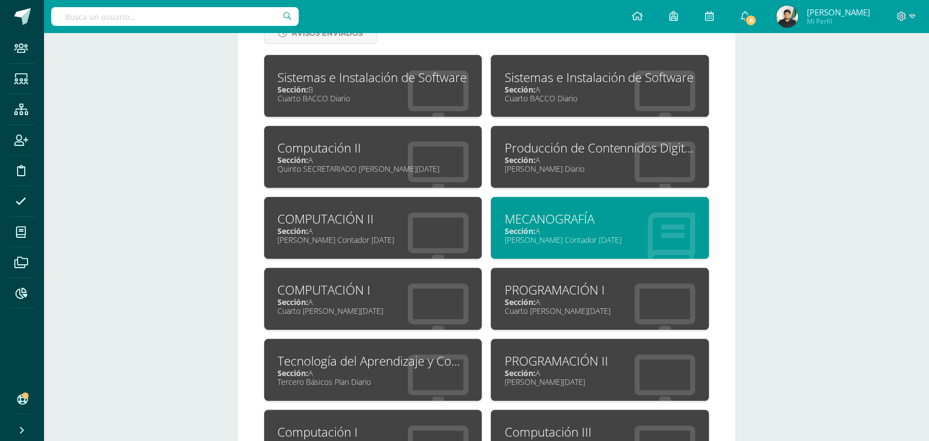
click at [537, 150] on div "Producción de Contennidos Digitales" at bounding box center [600, 148] width 191 height 17
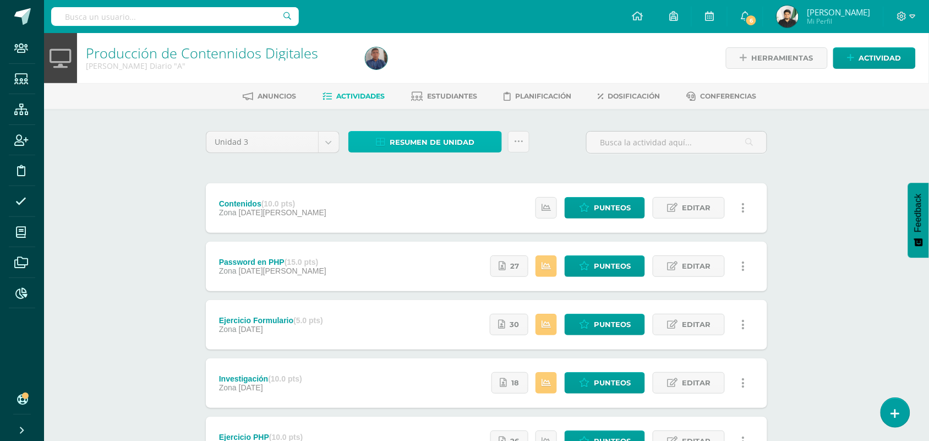
click at [447, 144] on span "Resumen de unidad" at bounding box center [432, 142] width 85 height 20
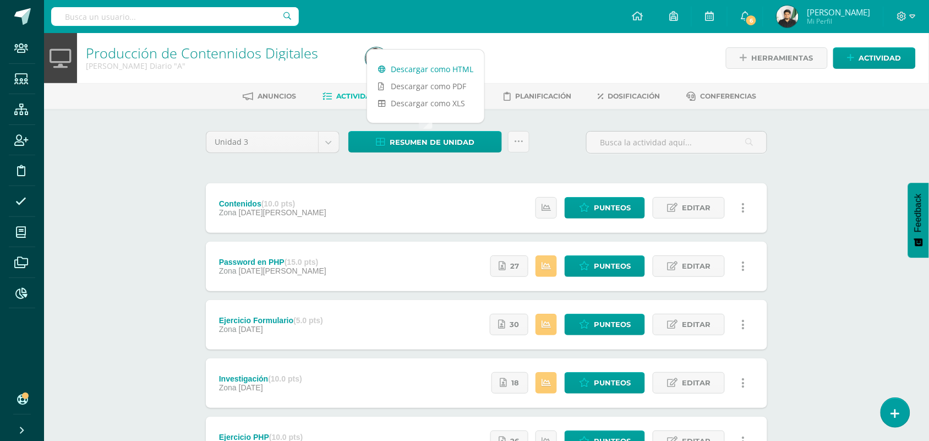
click at [439, 67] on link "Descargar como HTML" at bounding box center [425, 69] width 117 height 17
